Goal: Task Accomplishment & Management: Complete application form

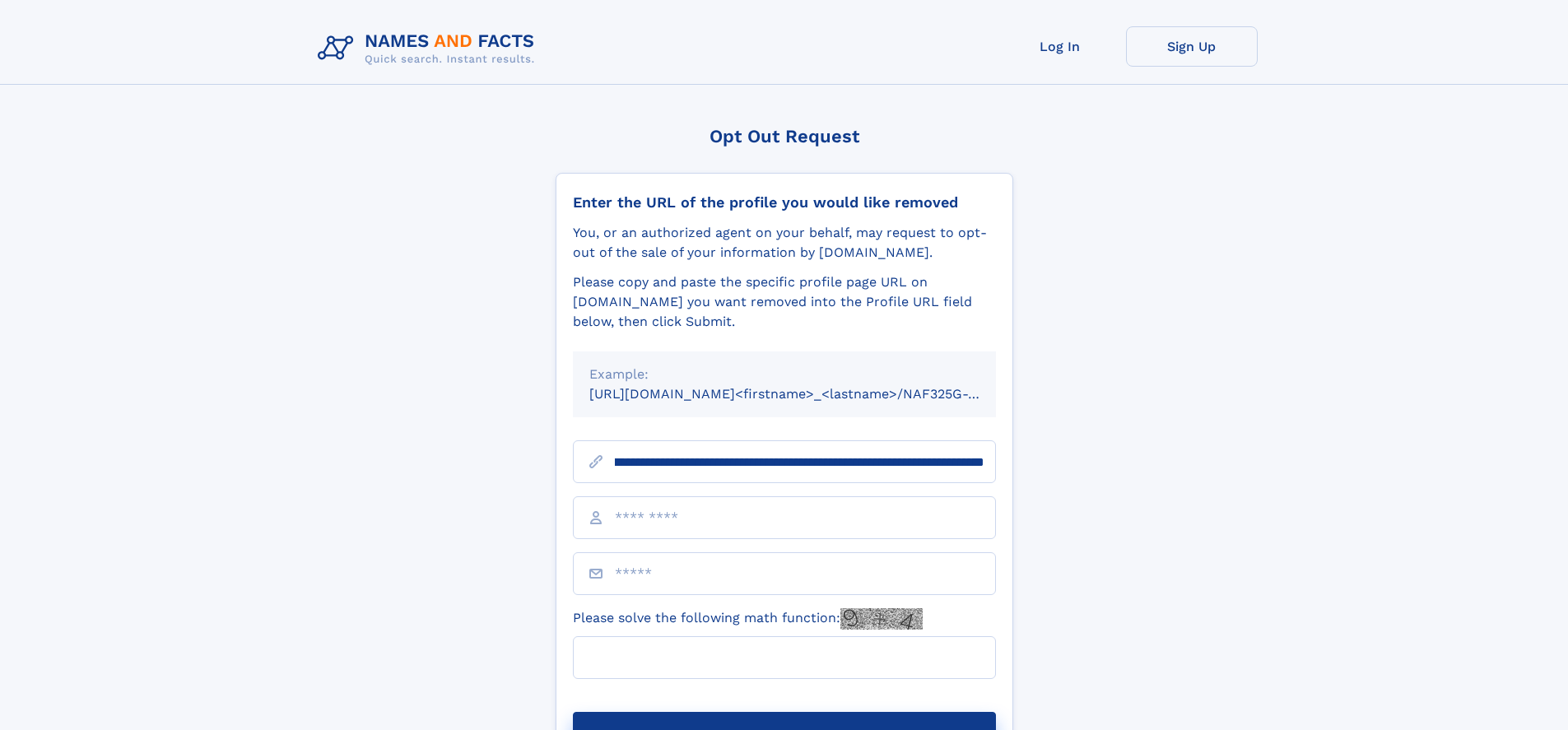
scroll to position [0, 193]
type input "**********"
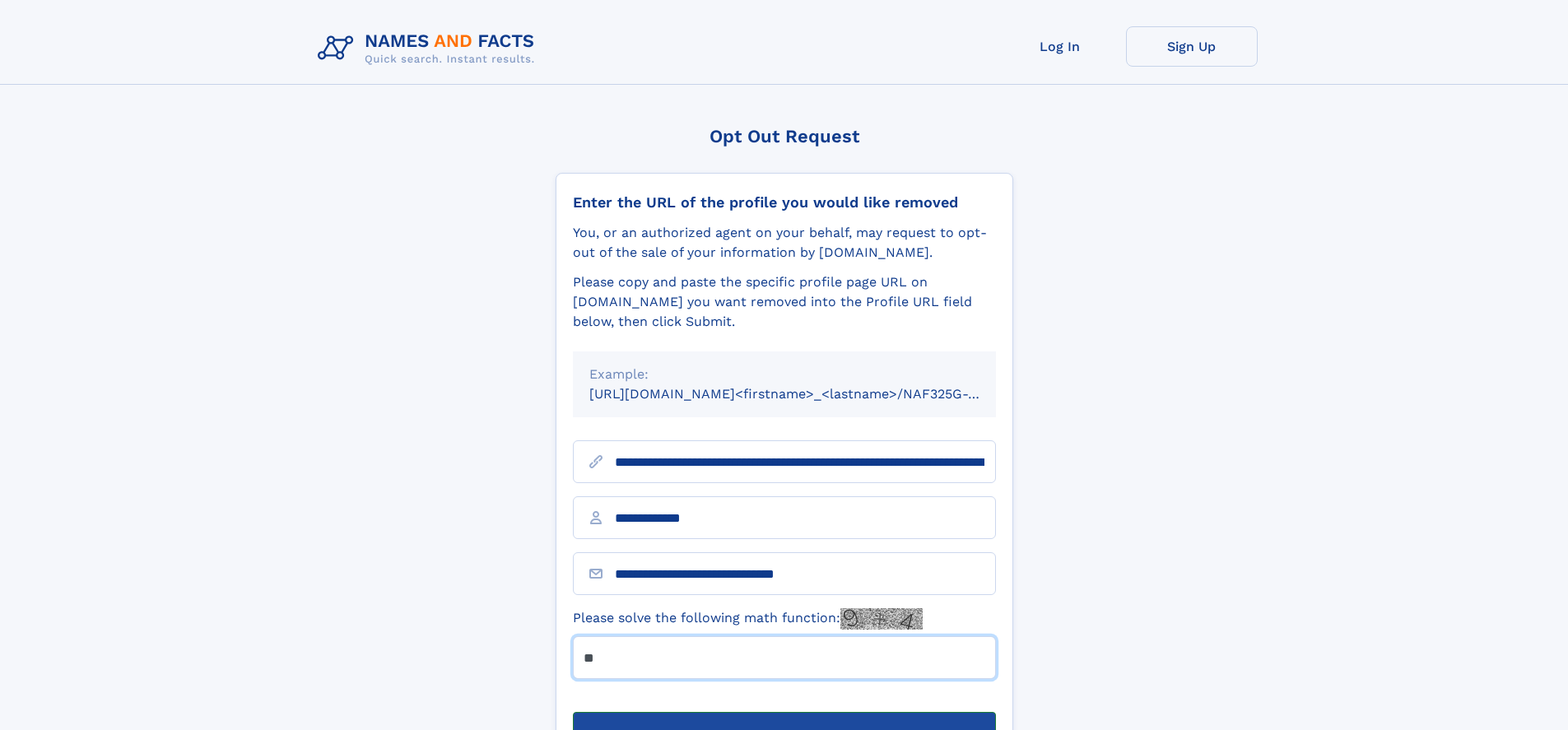
type input "**"
click at [784, 712] on button "Submit Opt Out Request" at bounding box center [784, 739] width 423 height 53
